Goal: Transaction & Acquisition: Purchase product/service

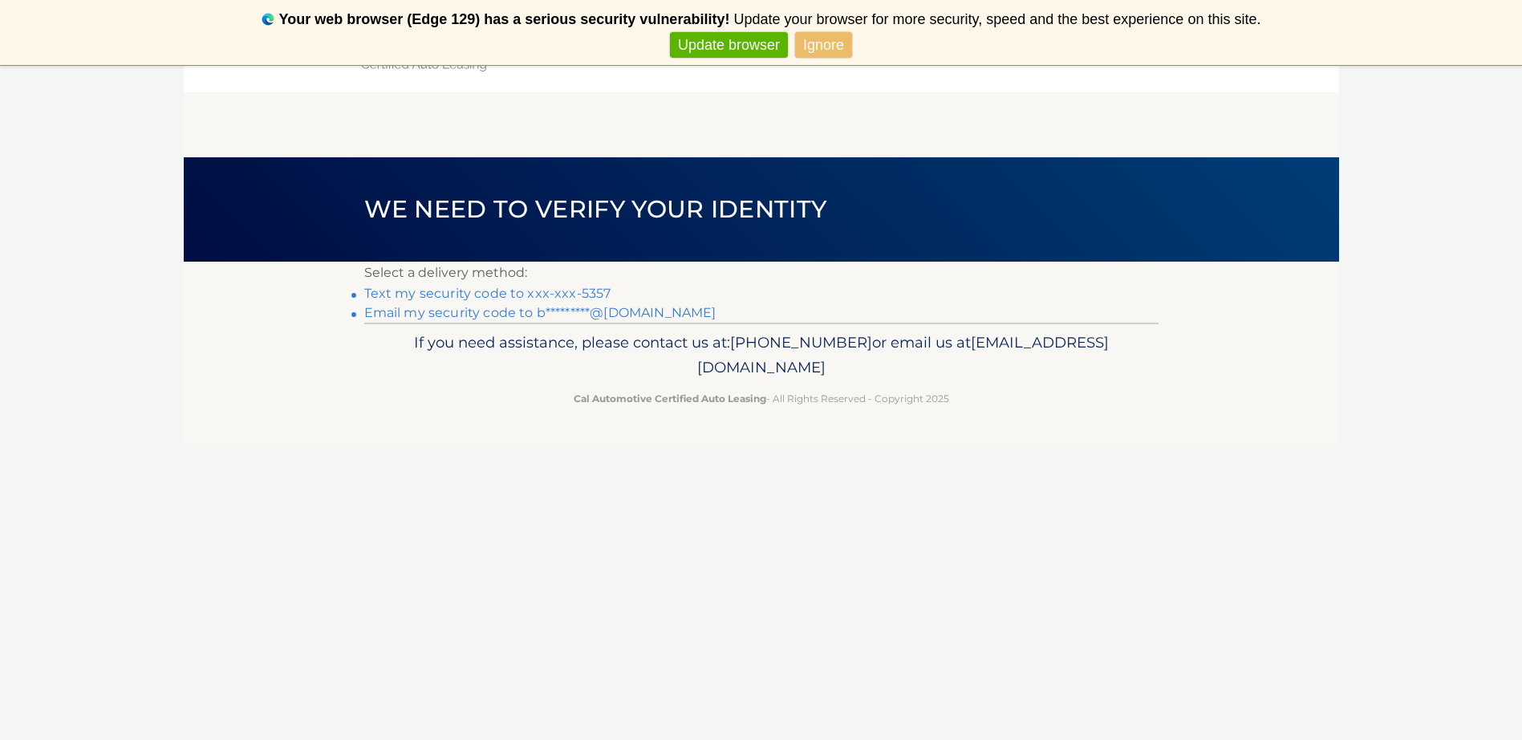
click at [530, 294] on link "Text my security code to xxx-xxx-5357" at bounding box center [487, 293] width 247 height 15
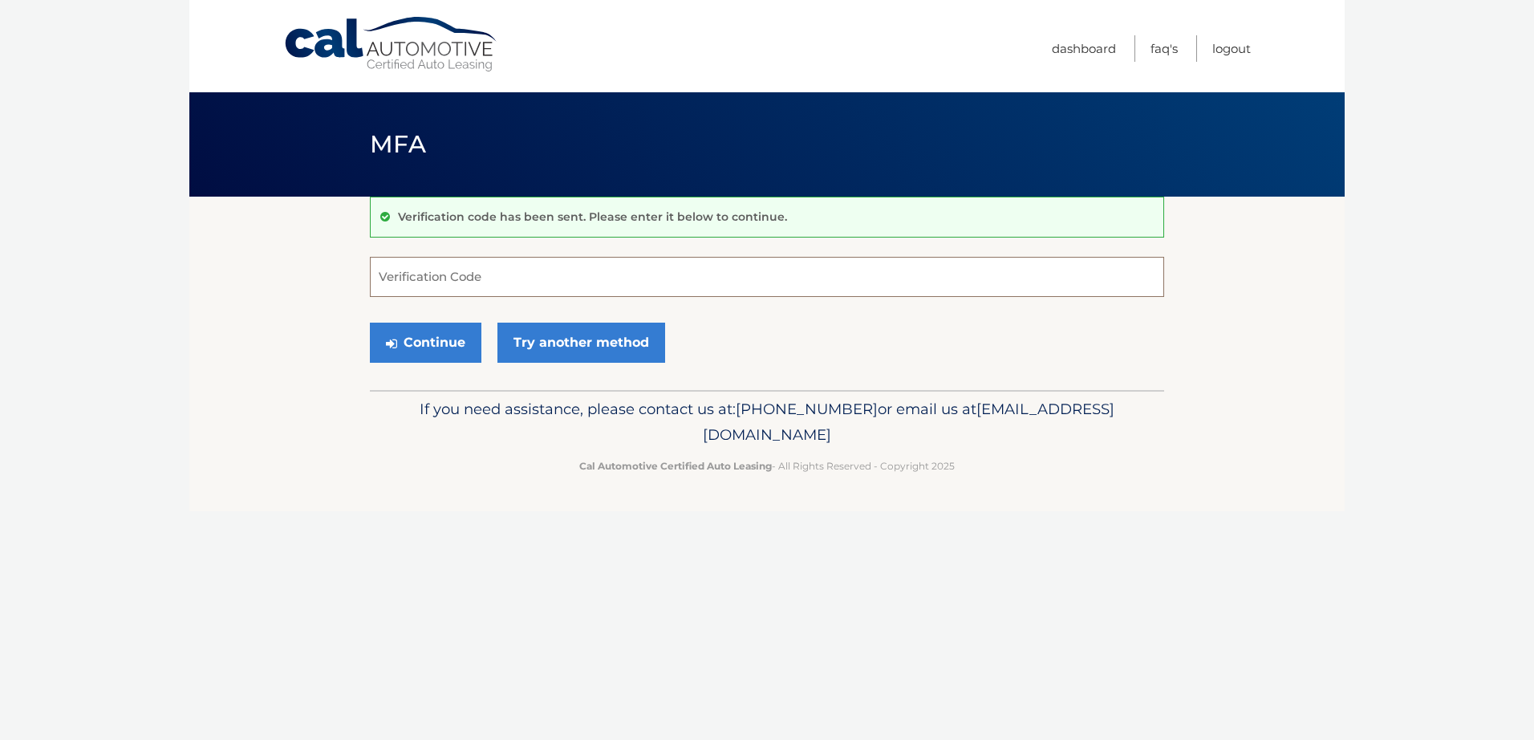
click at [461, 280] on input "Verification Code" at bounding box center [767, 277] width 794 height 40
type input "081222"
click at [450, 336] on button "Continue" at bounding box center [426, 343] width 112 height 40
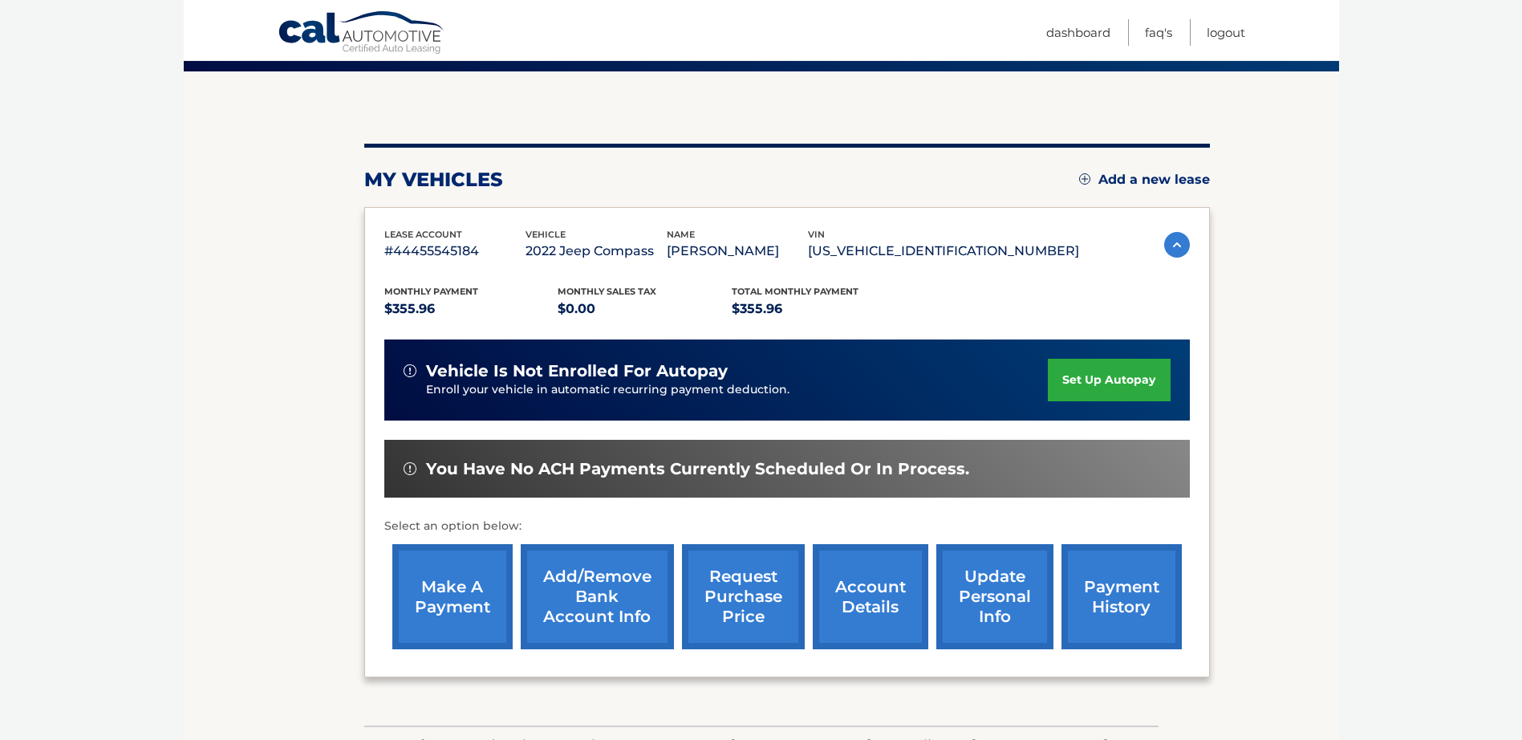
scroll to position [233, 0]
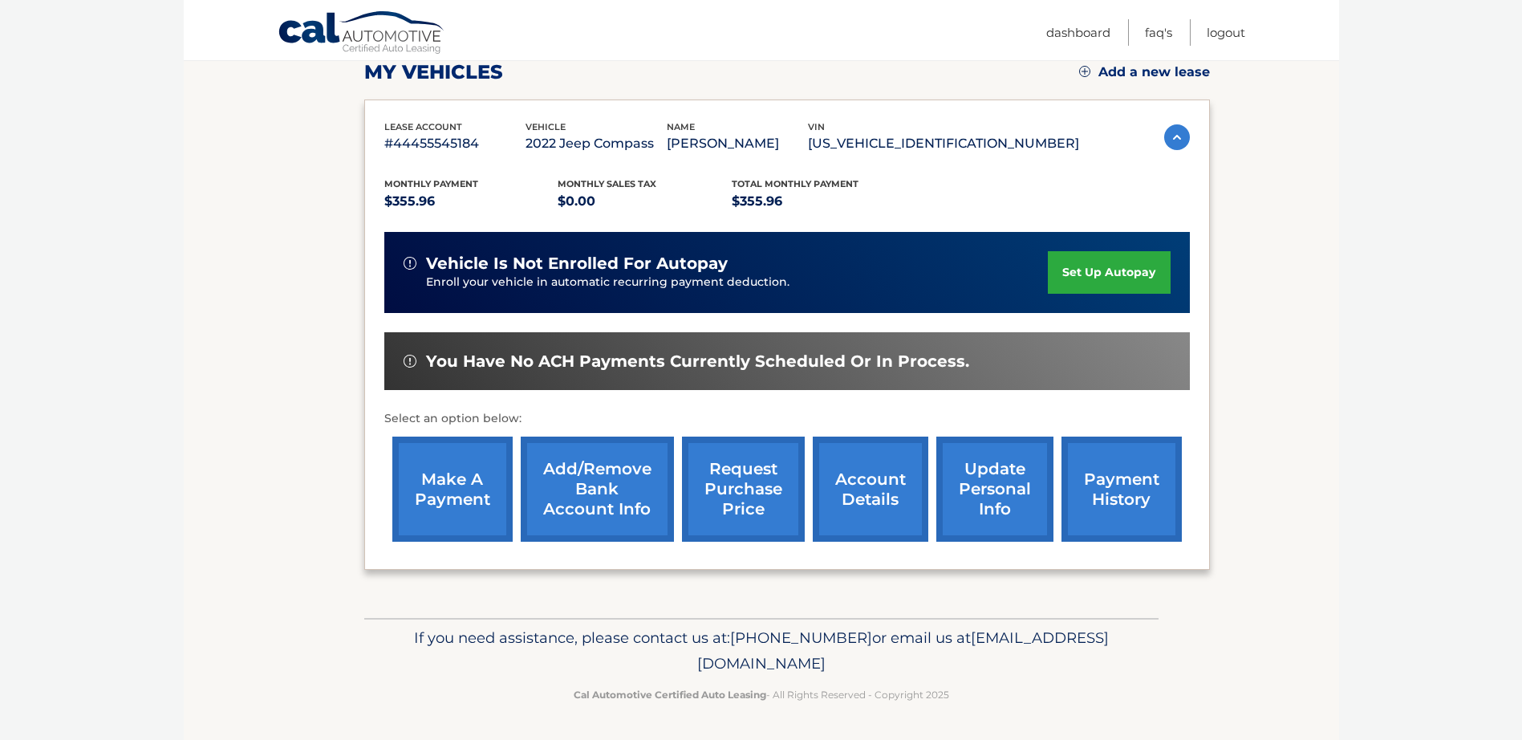
click at [461, 482] on link "make a payment" at bounding box center [452, 489] width 120 height 105
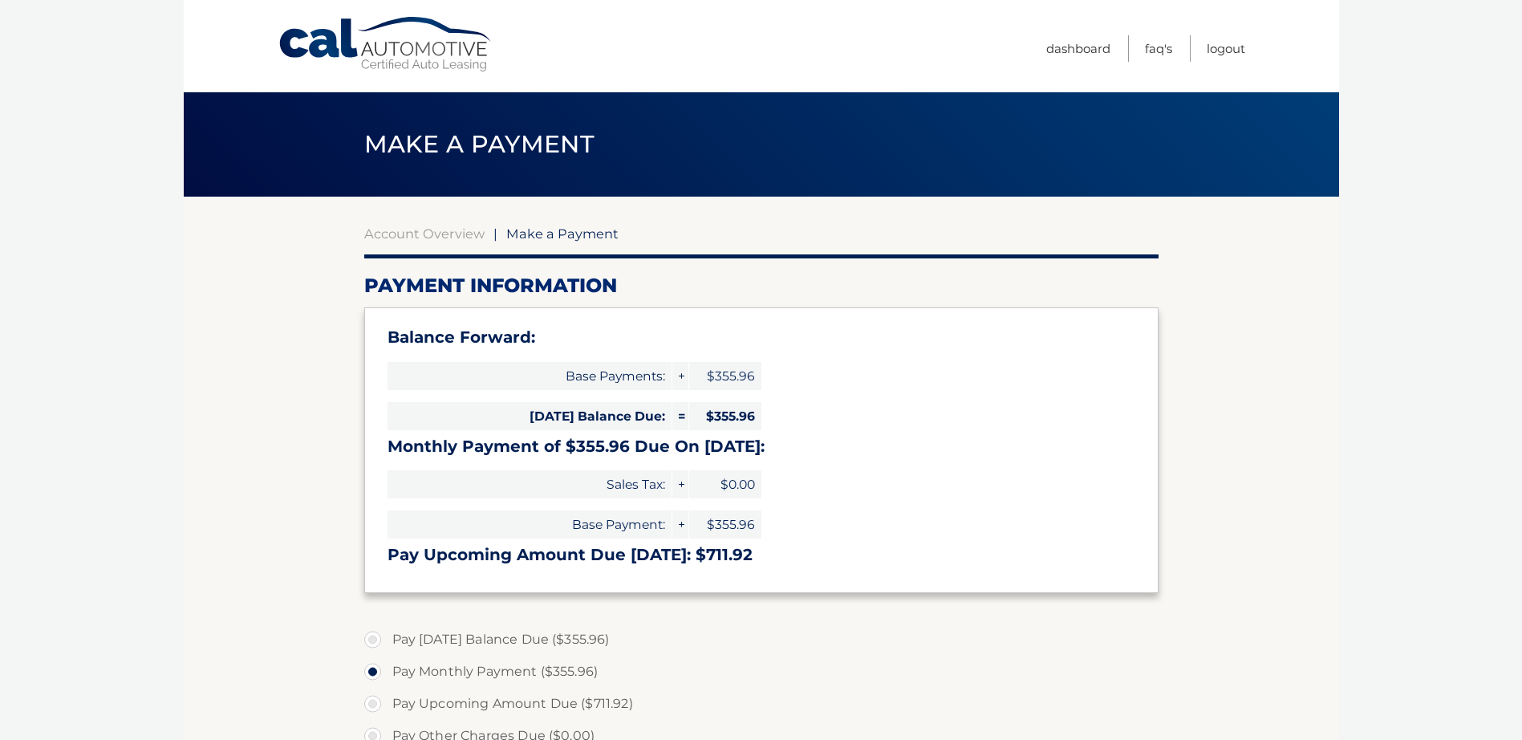
select select "MGFmYWZlNzctZjQ0YS00ZWUxLWE3MTctZGYxZGZhMTJlOTlh"
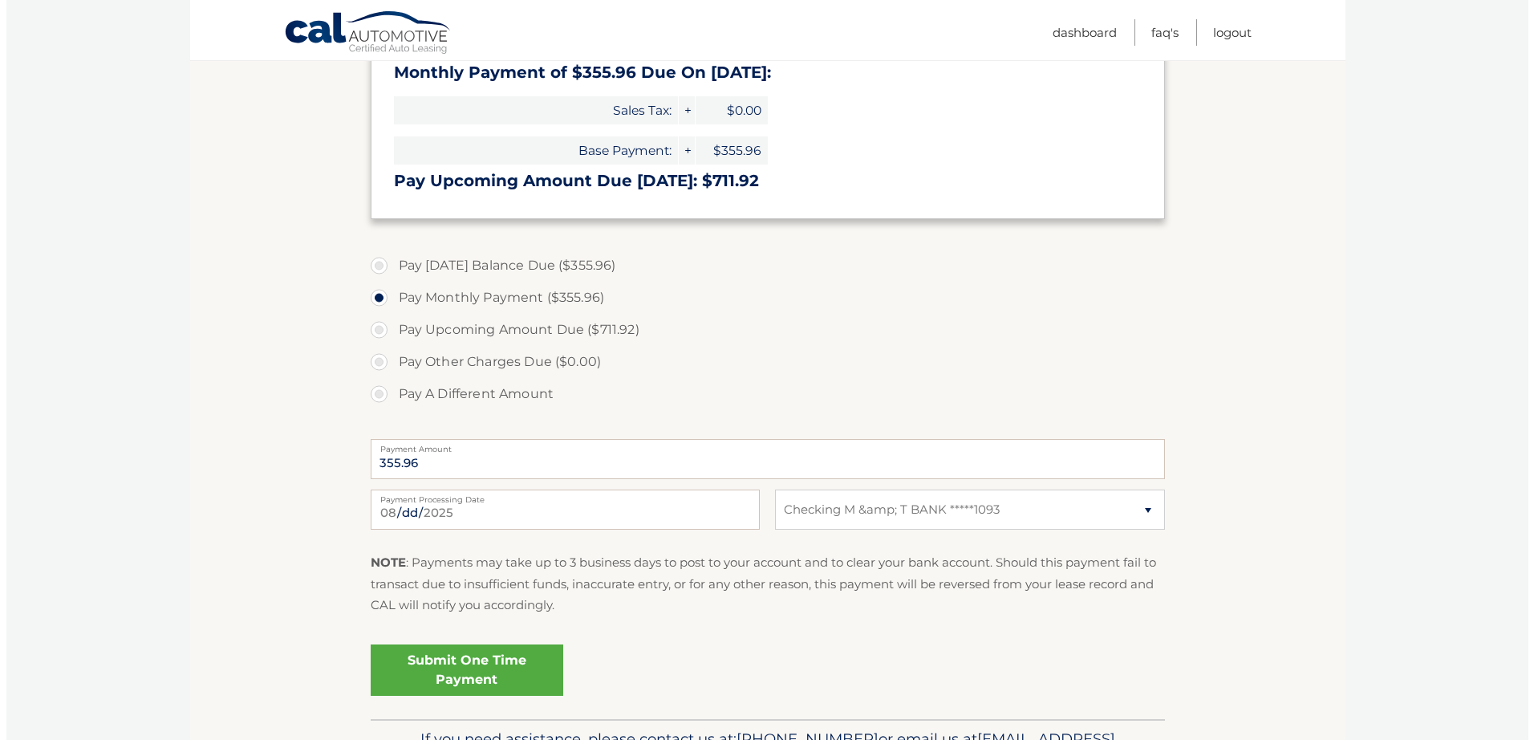
scroll to position [401, 0]
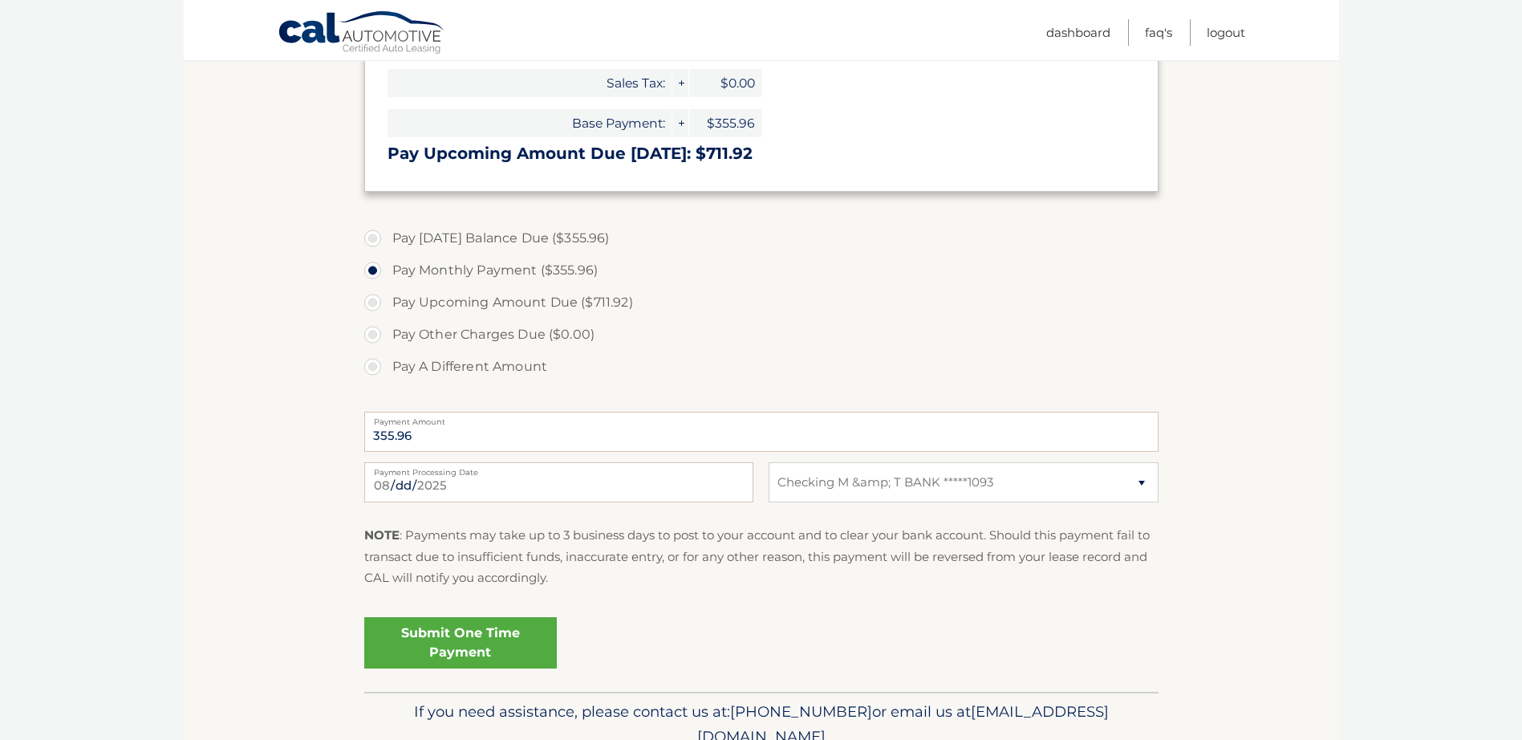
click at [446, 637] on link "Submit One Time Payment" at bounding box center [460, 642] width 193 height 51
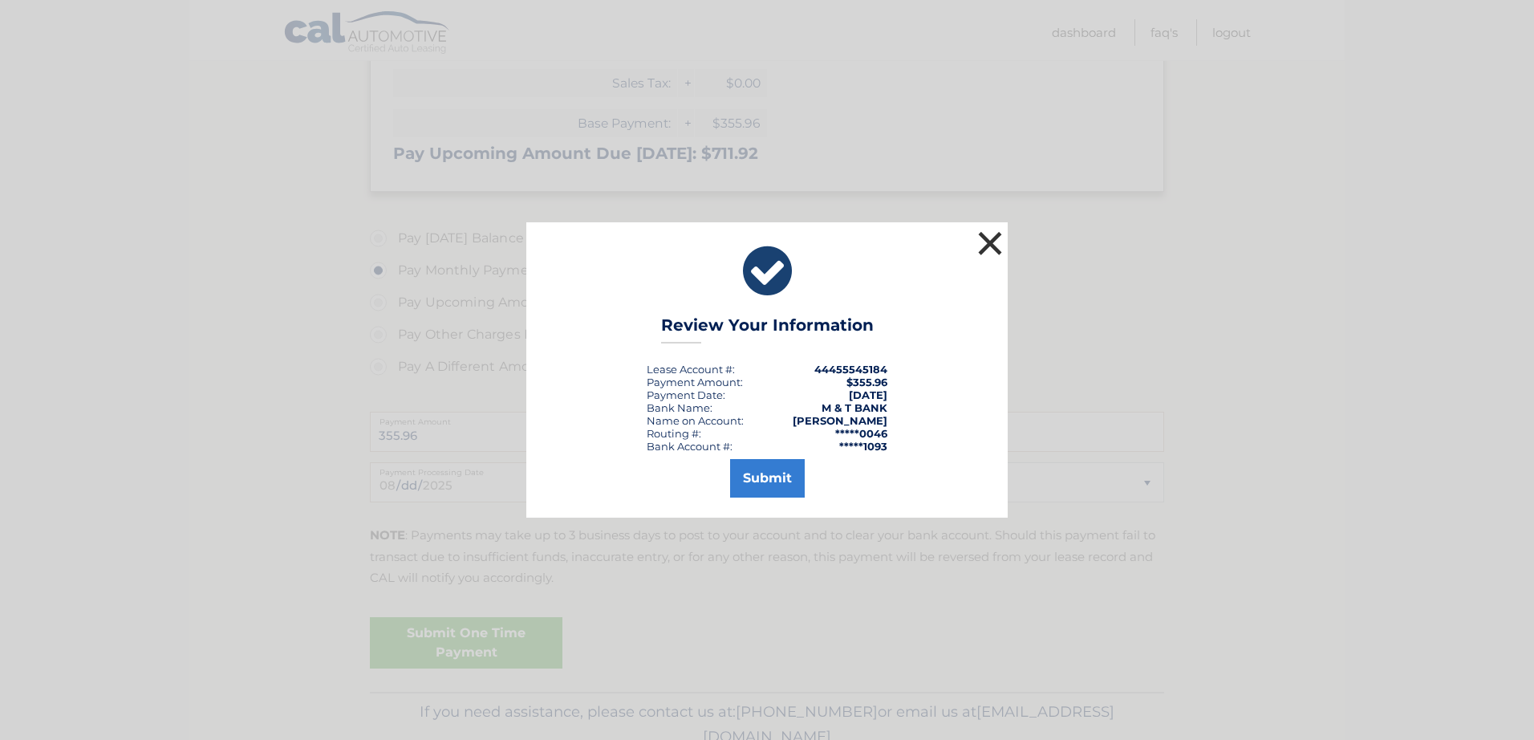
click at [988, 237] on button "×" at bounding box center [990, 243] width 32 height 32
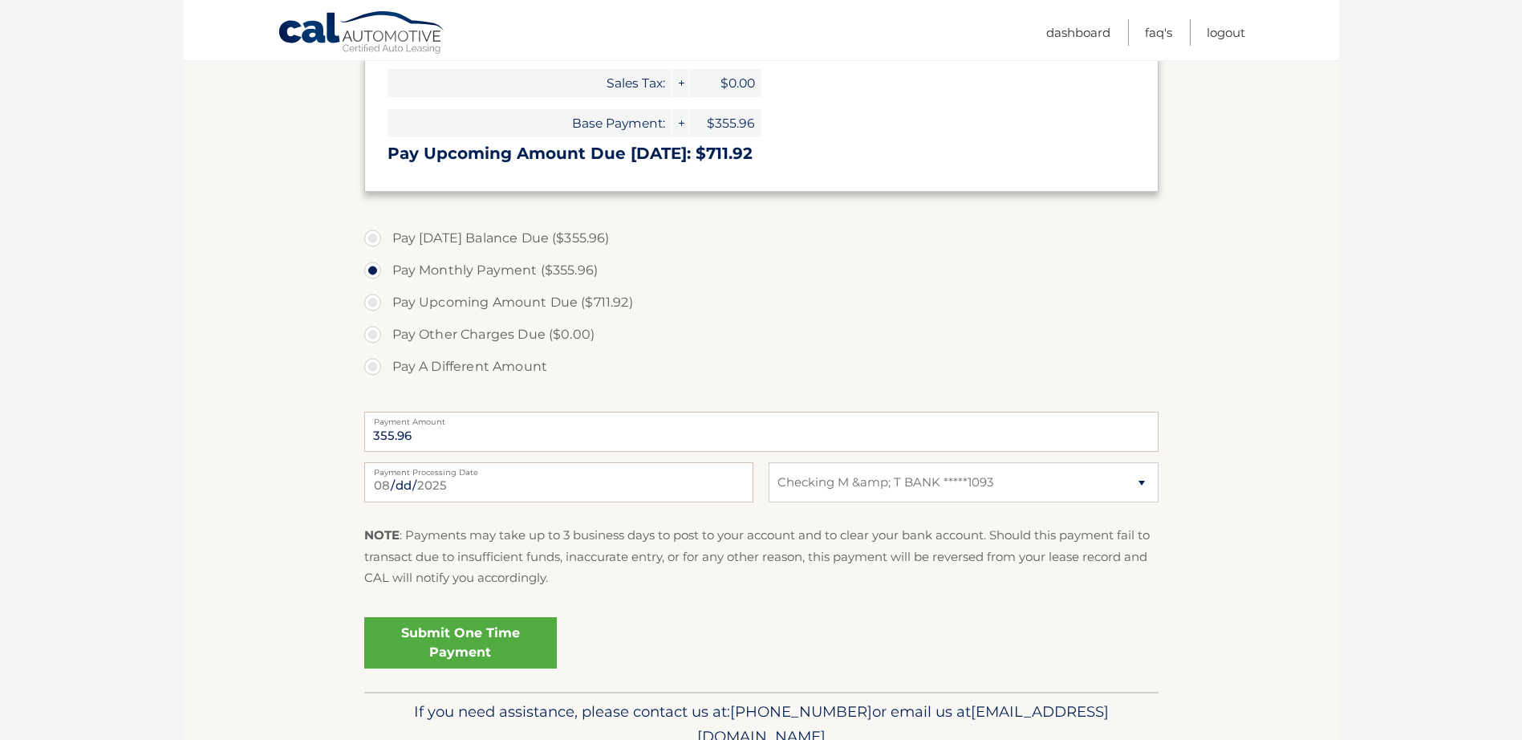
click at [375, 236] on label "Pay Today's Balance Due ($355.96)" at bounding box center [761, 238] width 794 height 32
click at [375, 236] on input "Pay Today's Balance Due ($355.96)" at bounding box center [379, 235] width 16 height 26
radio input "true"
click at [480, 646] on link "Submit One Time Payment" at bounding box center [460, 642] width 193 height 51
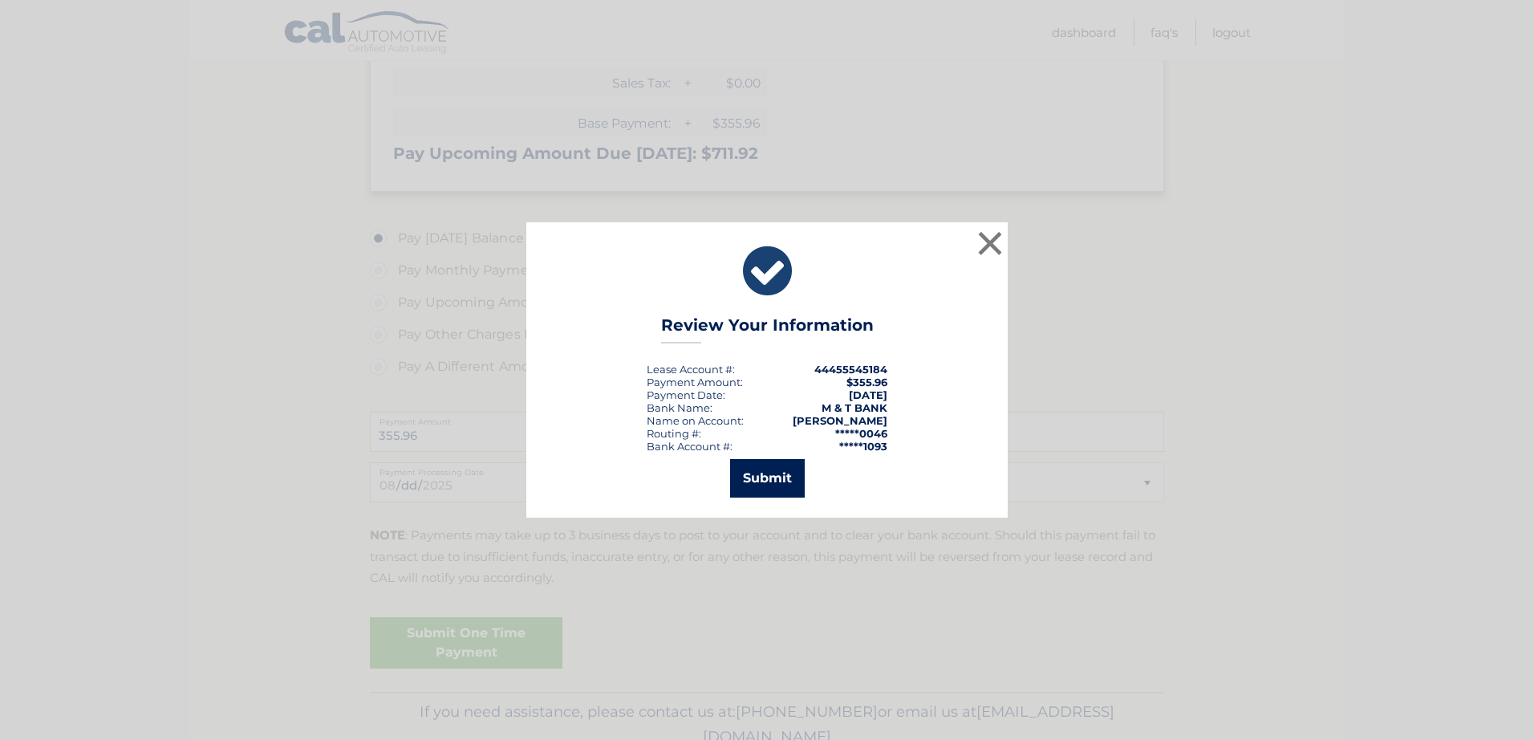
click at [760, 469] on button "Submit" at bounding box center [767, 478] width 75 height 39
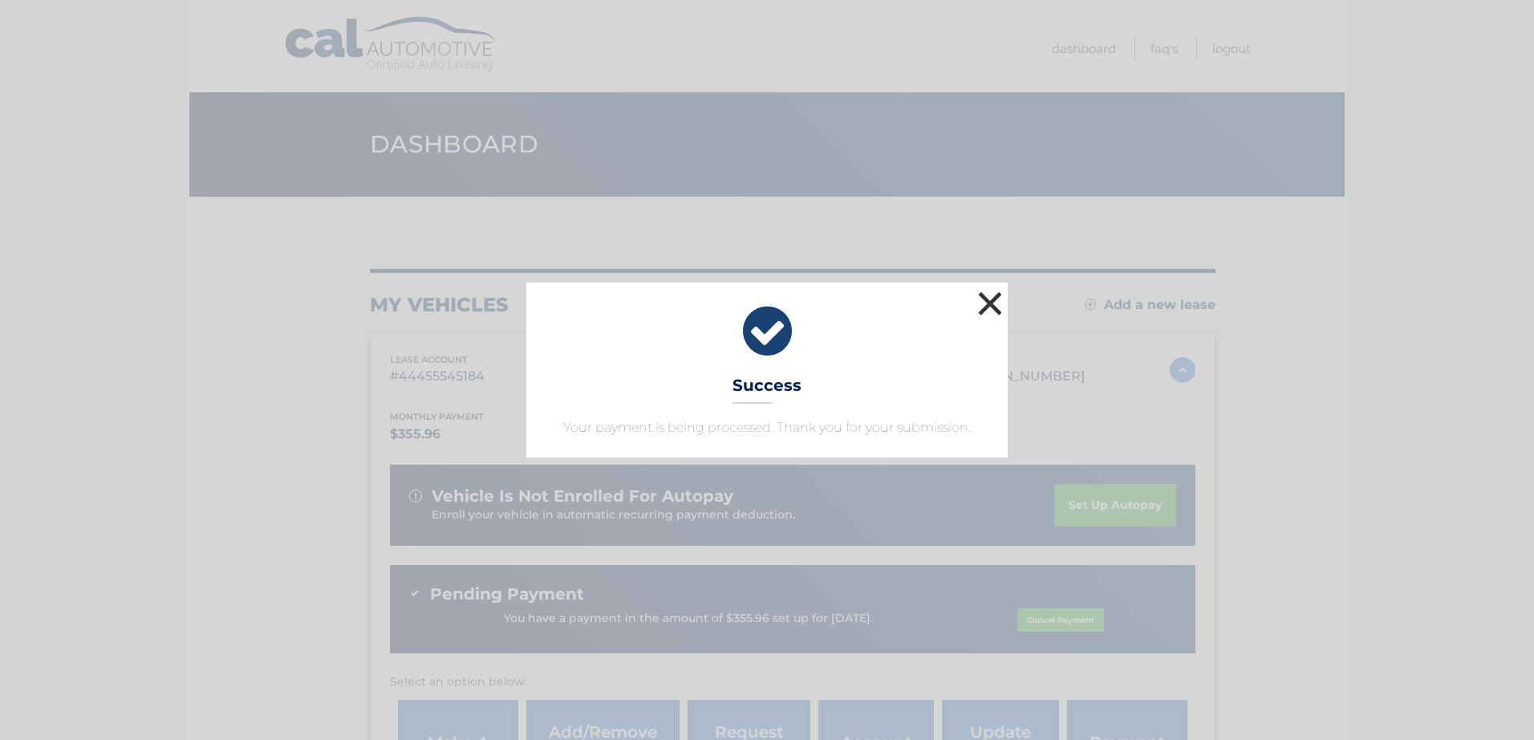
click at [998, 293] on button "×" at bounding box center [990, 303] width 32 height 32
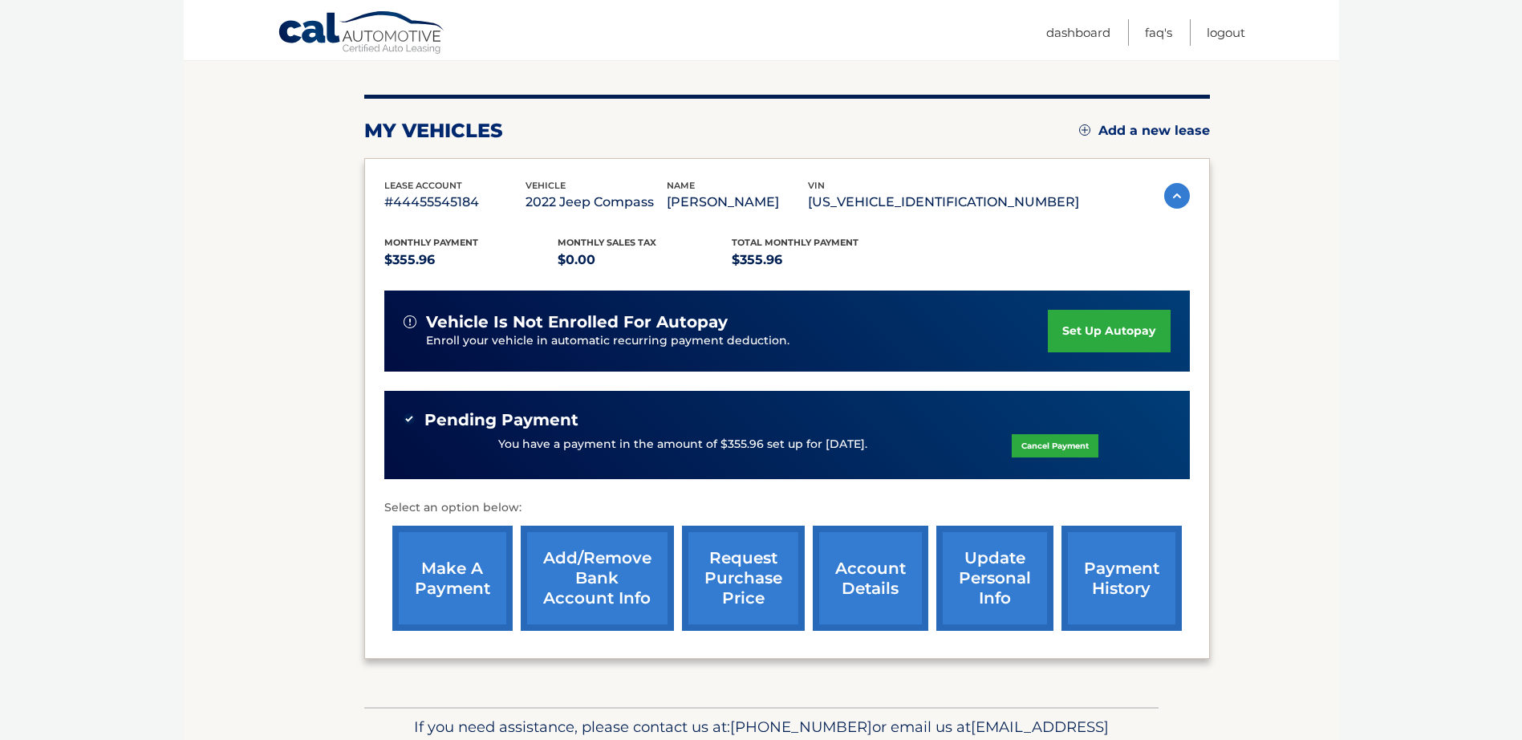
scroll to position [263, 0]
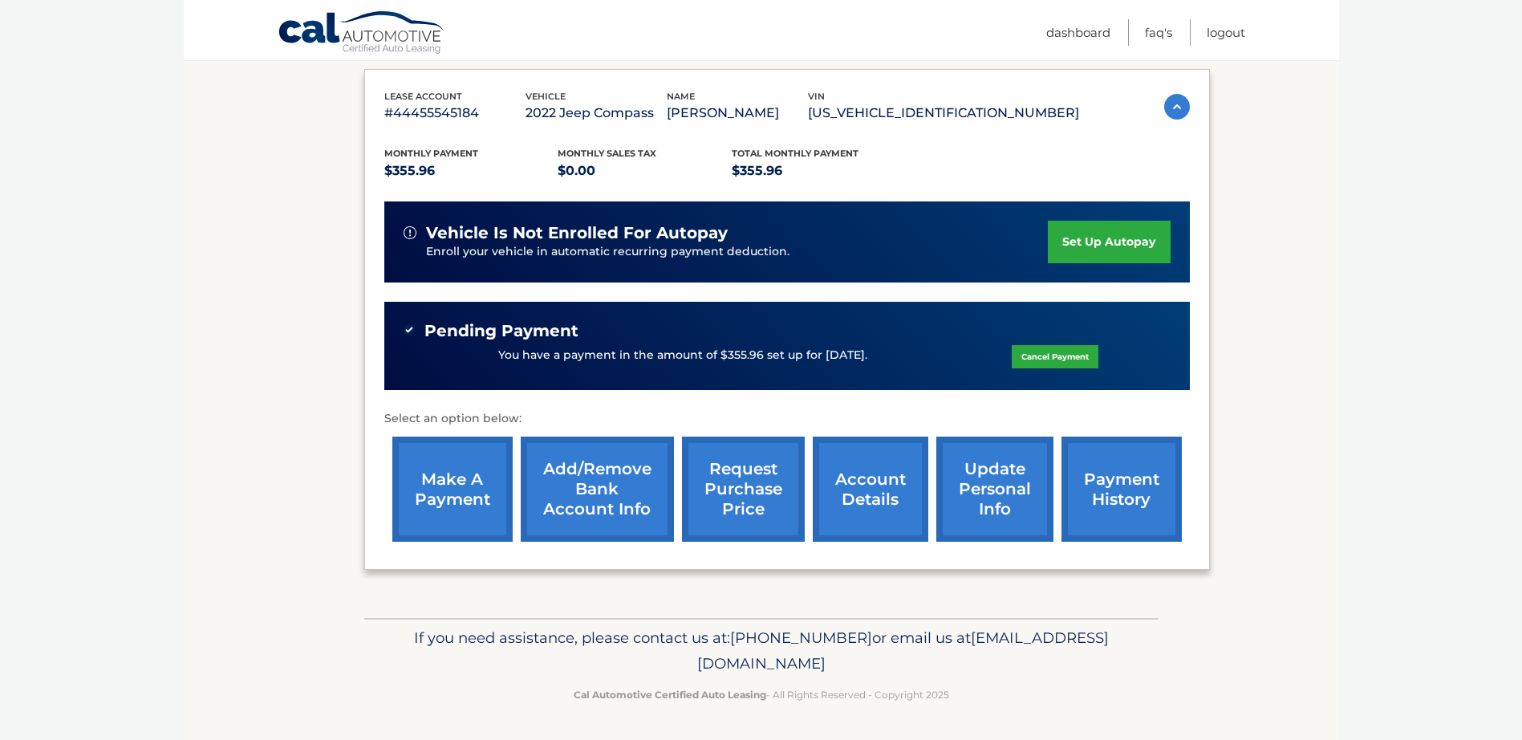
click at [867, 476] on link "account details" at bounding box center [871, 489] width 116 height 105
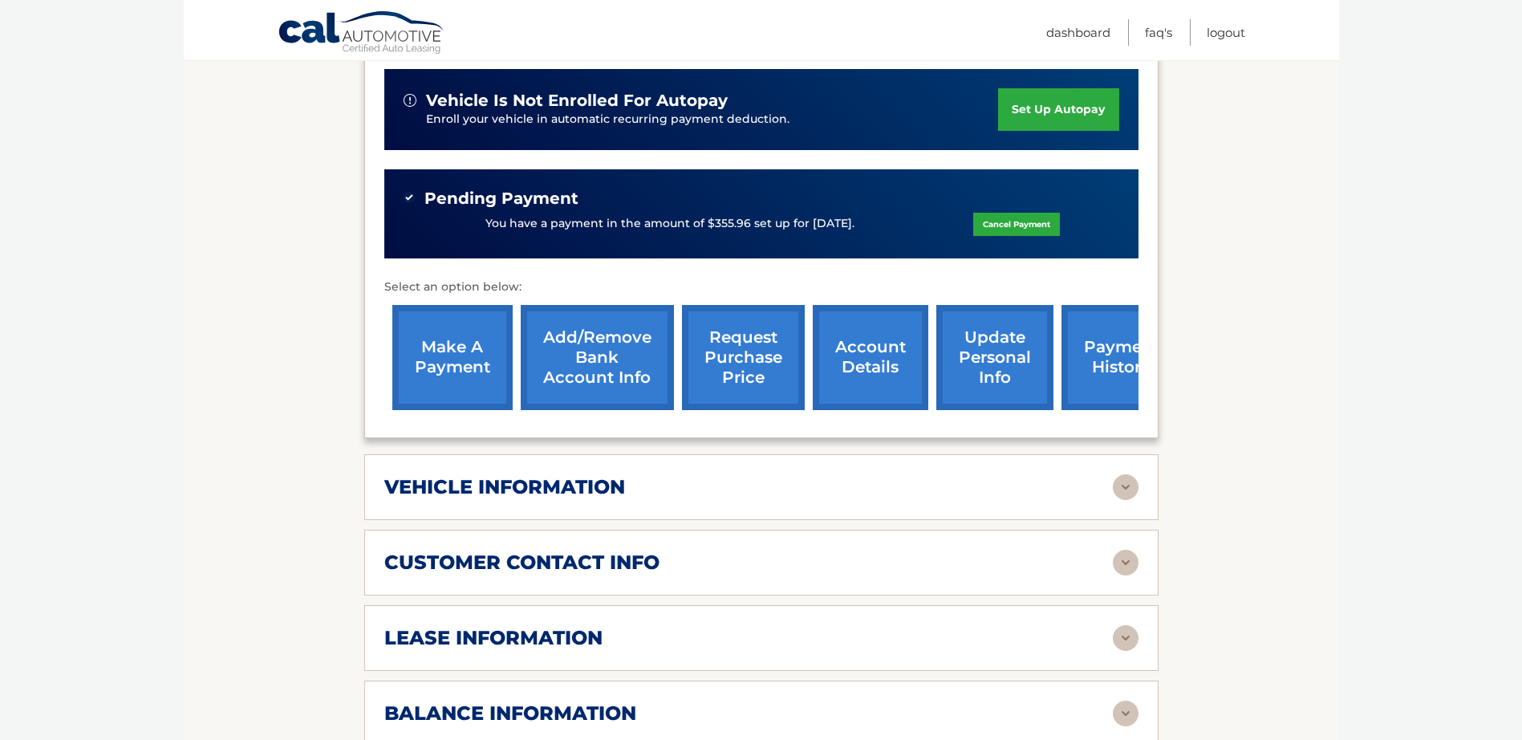
scroll to position [482, 0]
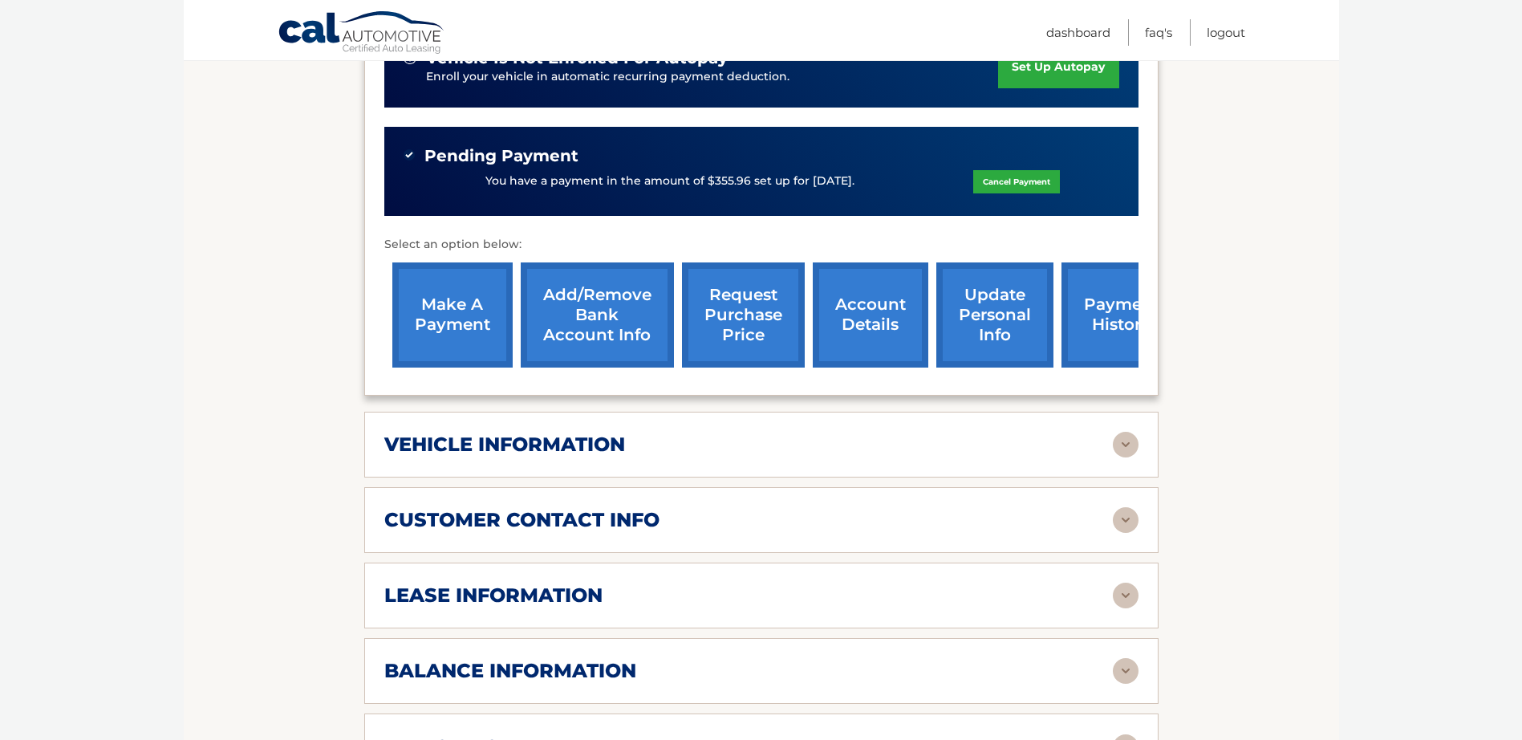
click at [530, 583] on h2 "lease information" at bounding box center [493, 595] width 218 height 24
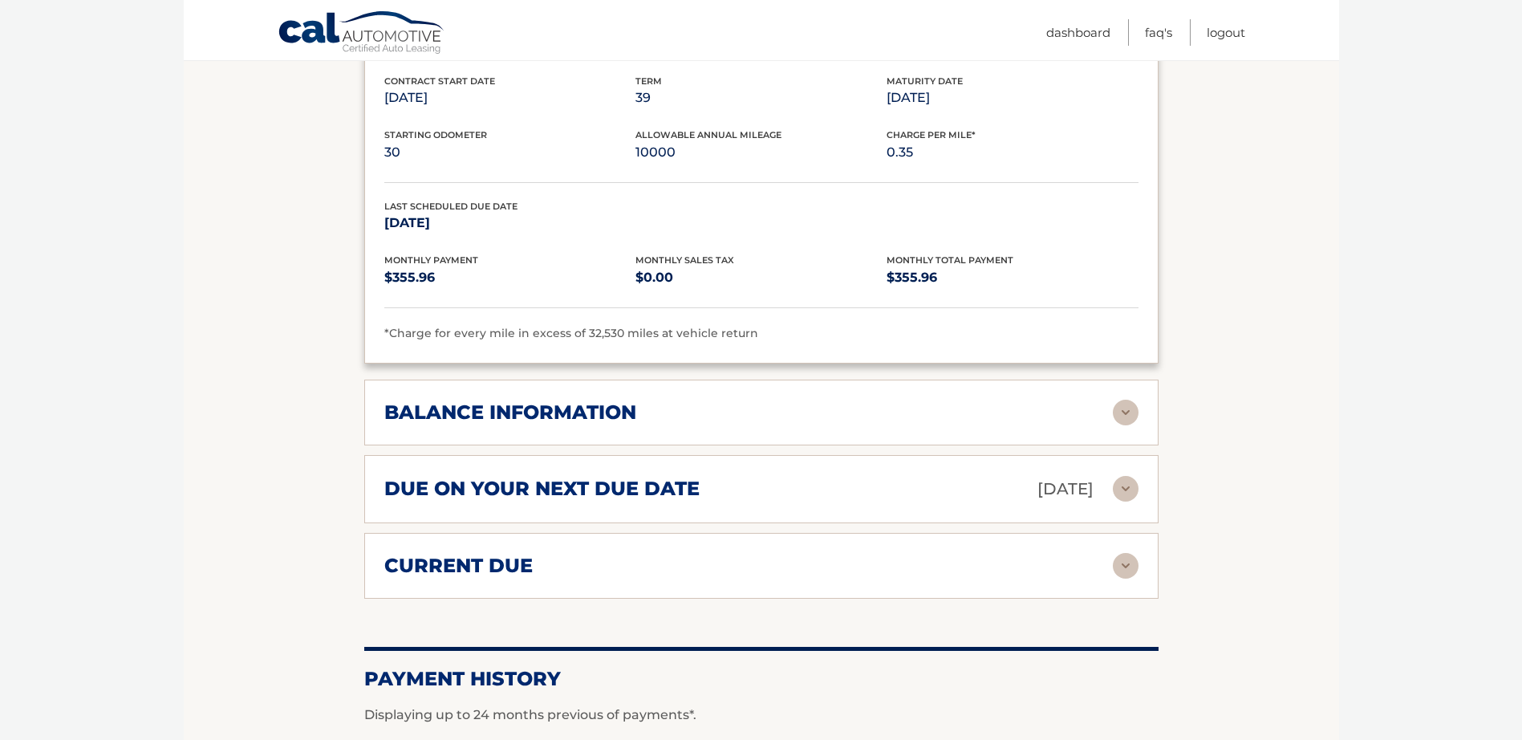
scroll to position [1043, 0]
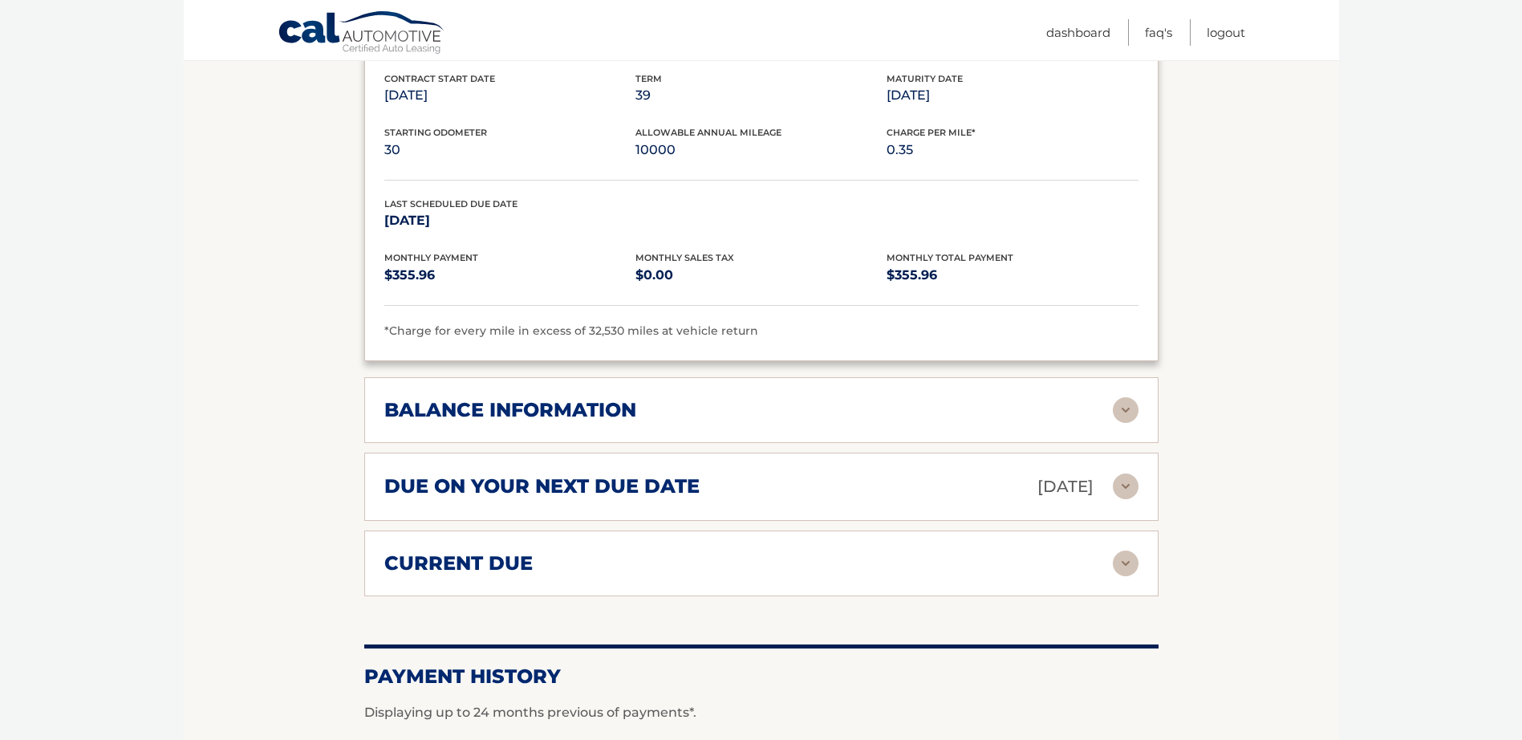
click at [660, 398] on div "balance information" at bounding box center [748, 410] width 729 height 24
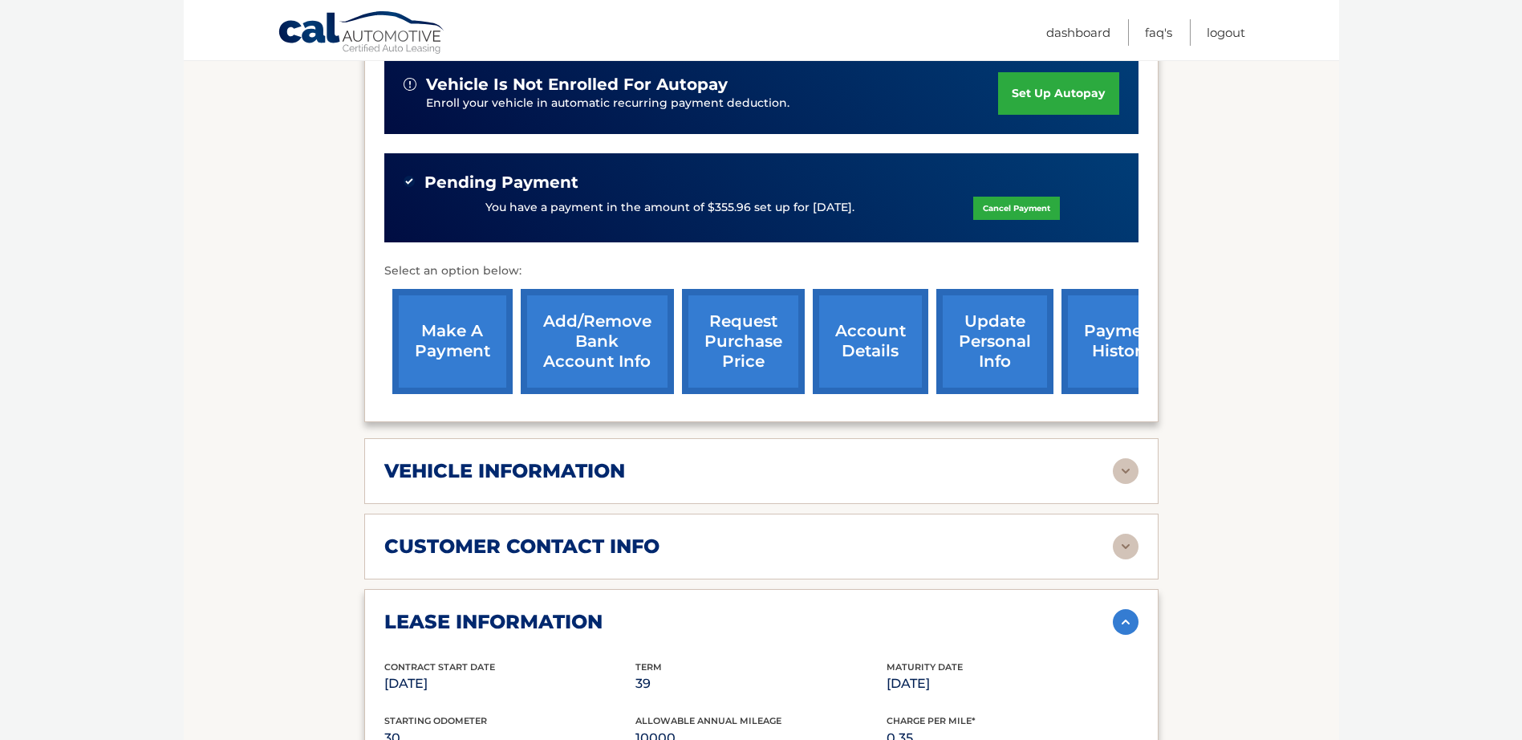
scroll to position [321, 0]
